Goal: Check status: Check status

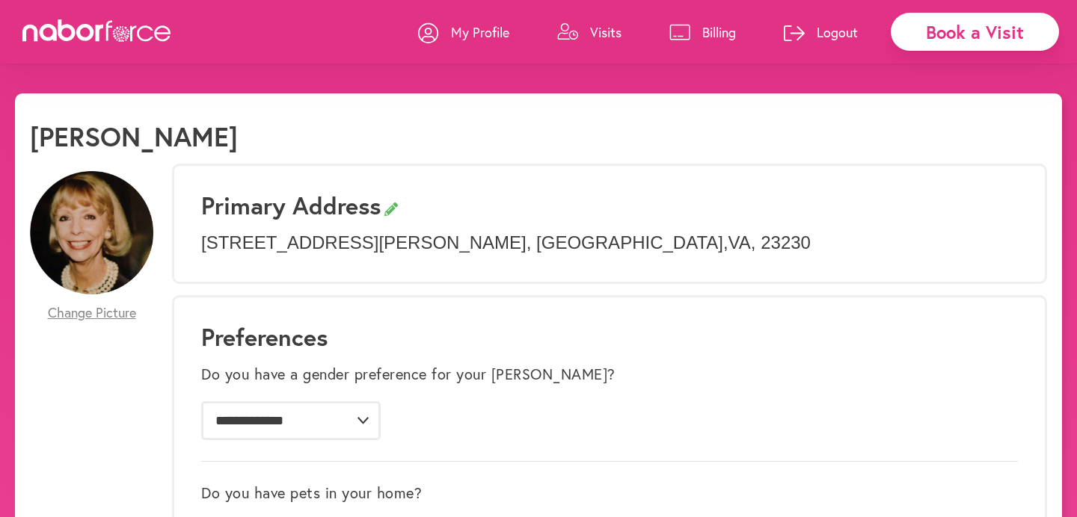
click at [603, 41] on link "Visits" at bounding box center [589, 32] width 64 height 45
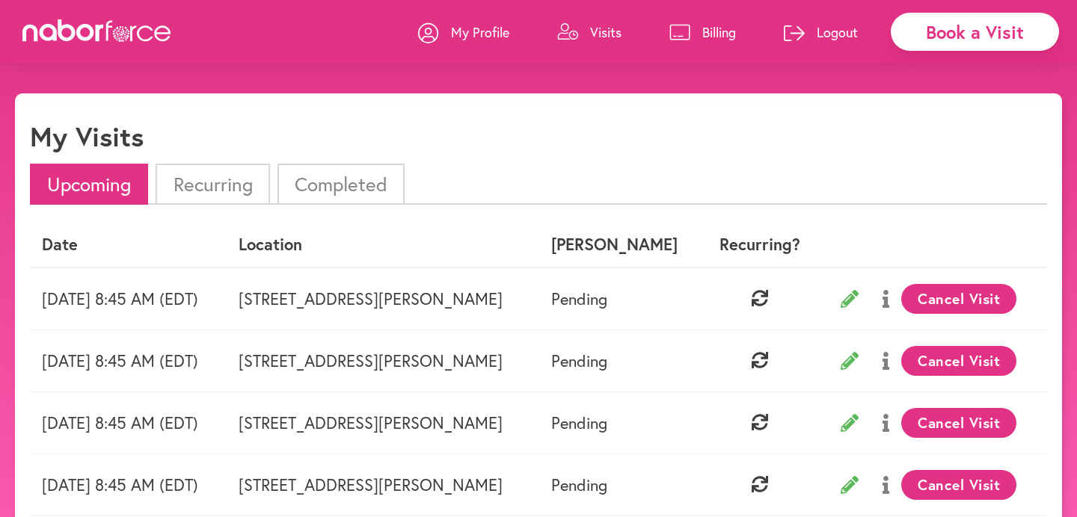
click at [345, 175] on li "Completed" at bounding box center [340, 184] width 127 height 41
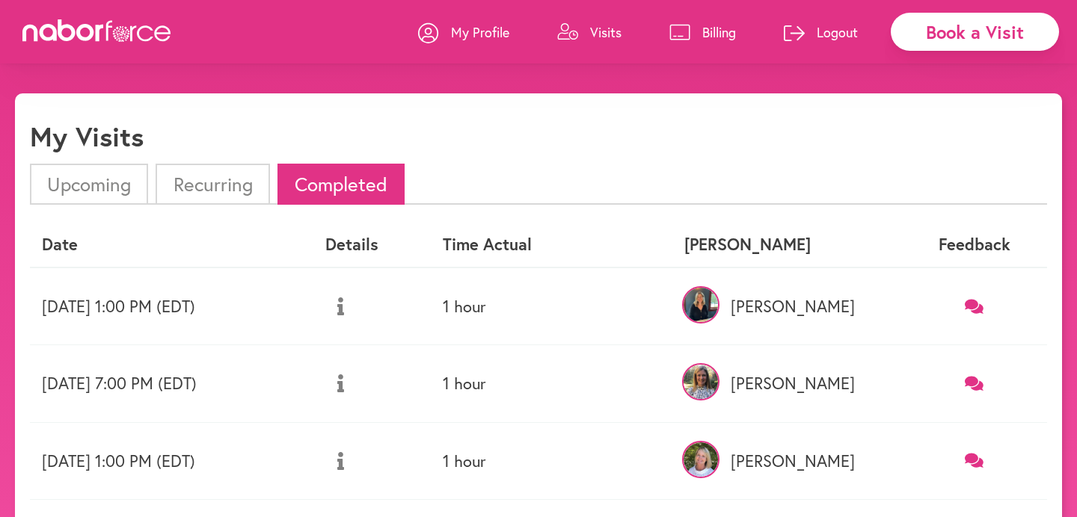
click at [973, 311] on icon at bounding box center [974, 306] width 19 height 14
